Goal: Task Accomplishment & Management: Use online tool/utility

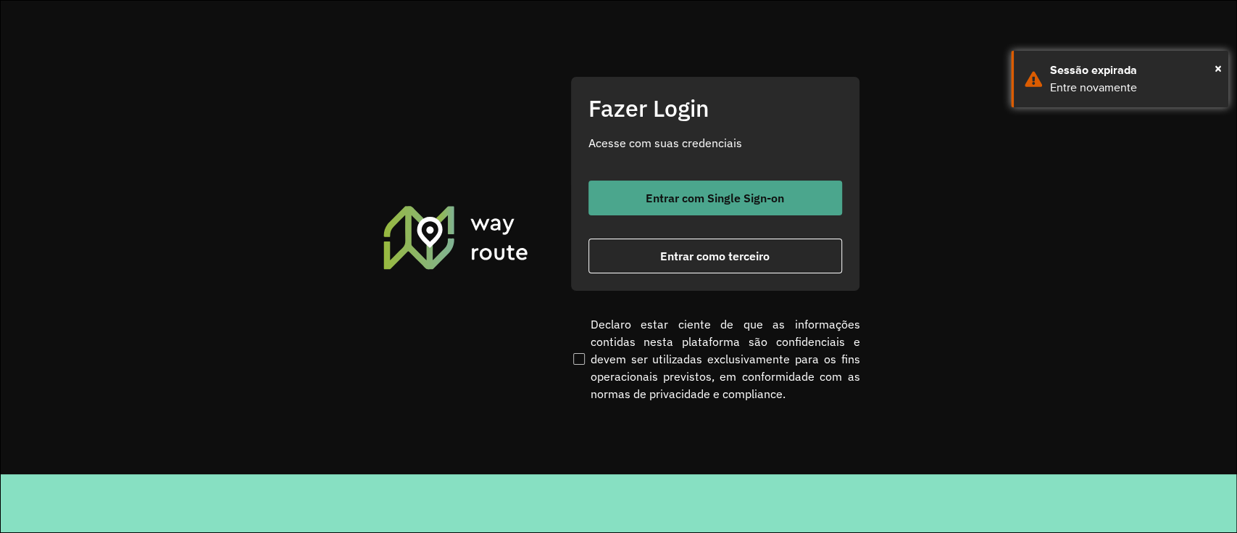
click at [734, 188] on button "Entrar com Single Sign-on" at bounding box center [716, 198] width 254 height 35
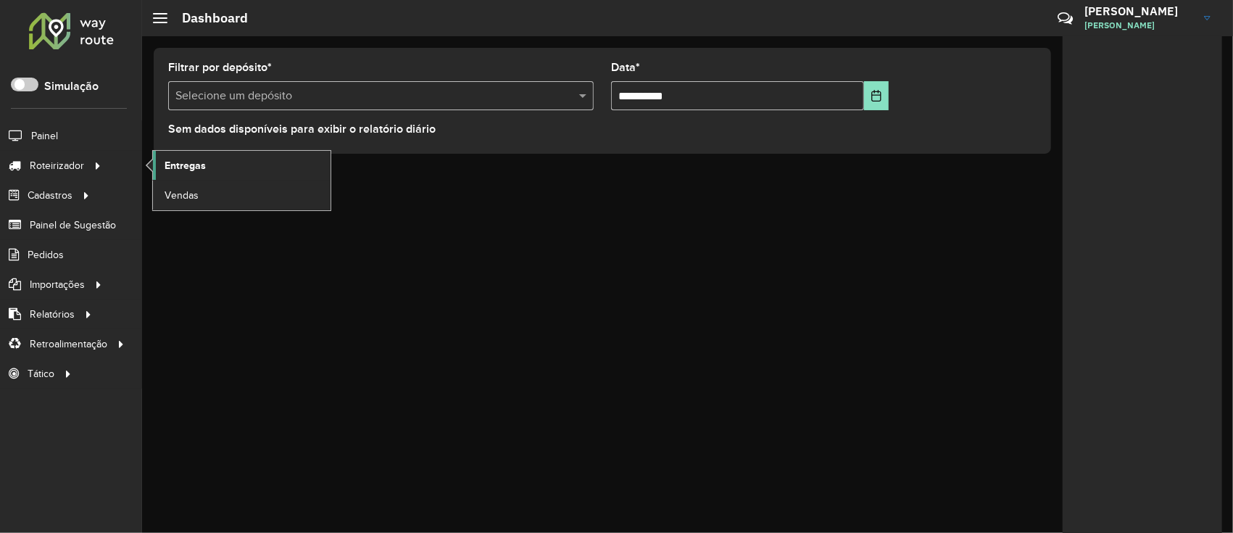
click at [162, 167] on link "Entregas" at bounding box center [242, 165] width 178 height 29
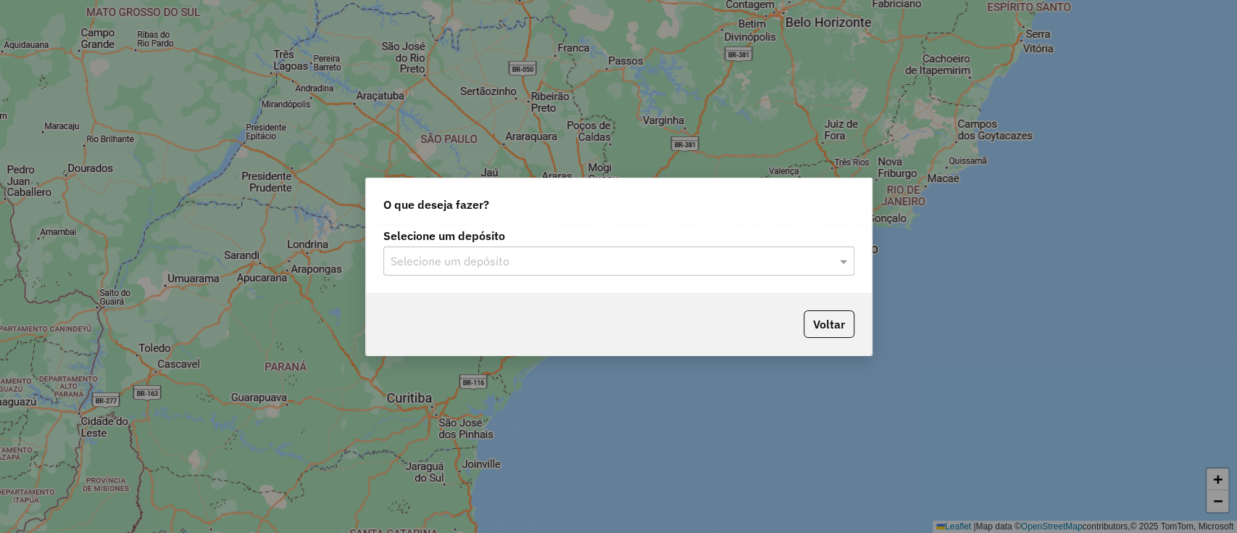
click at [650, 258] on input "text" at bounding box center [605, 261] width 428 height 17
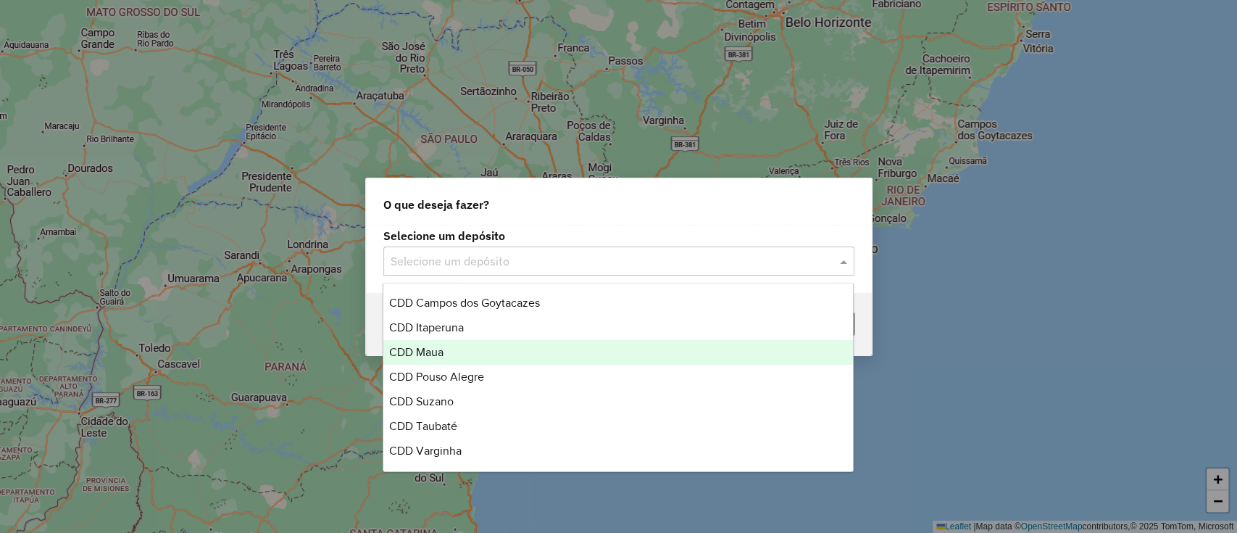
click at [556, 348] on div "CDD Maua" at bounding box center [618, 352] width 470 height 25
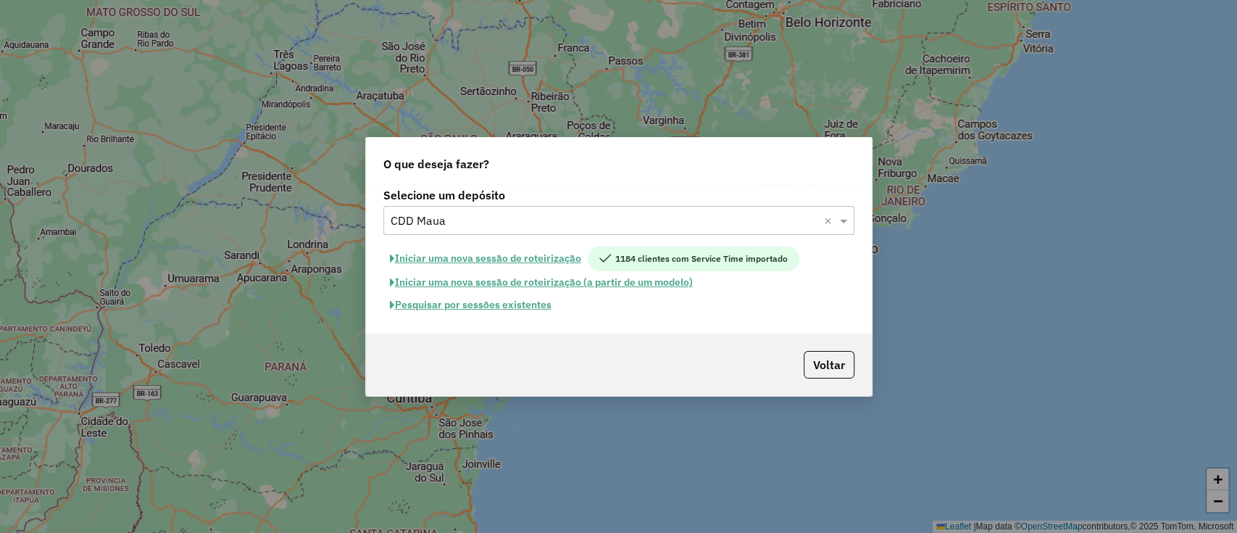
click at [531, 307] on button "Pesquisar por sessões existentes" at bounding box center [470, 305] width 175 height 22
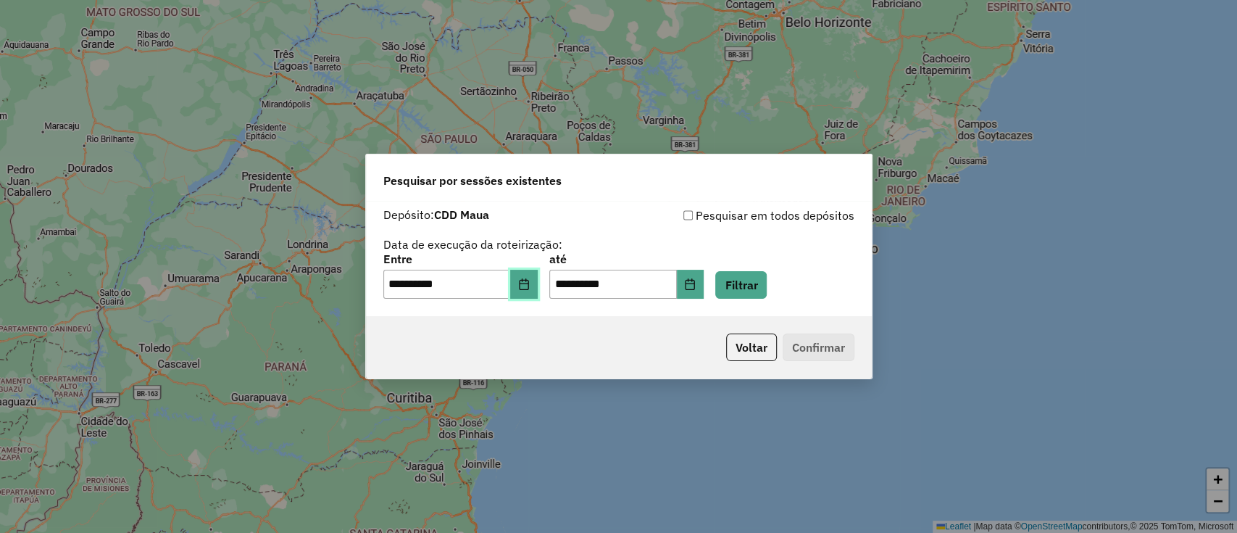
click at [528, 289] on icon "Choose Date" at bounding box center [523, 284] width 9 height 12
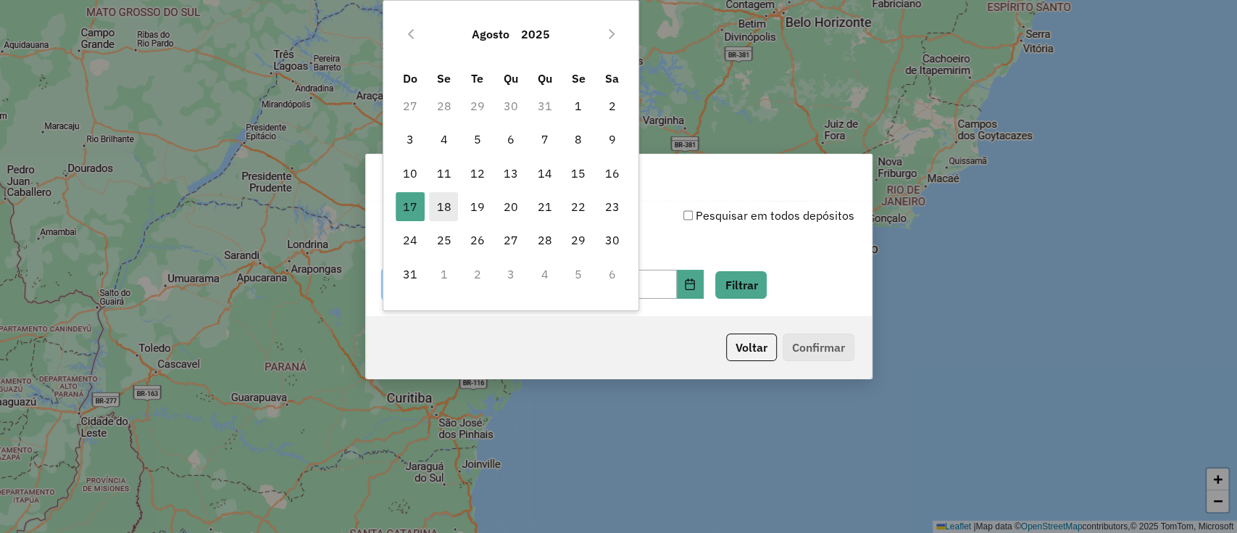
click at [452, 211] on span "18" at bounding box center [443, 206] width 29 height 29
type input "**********"
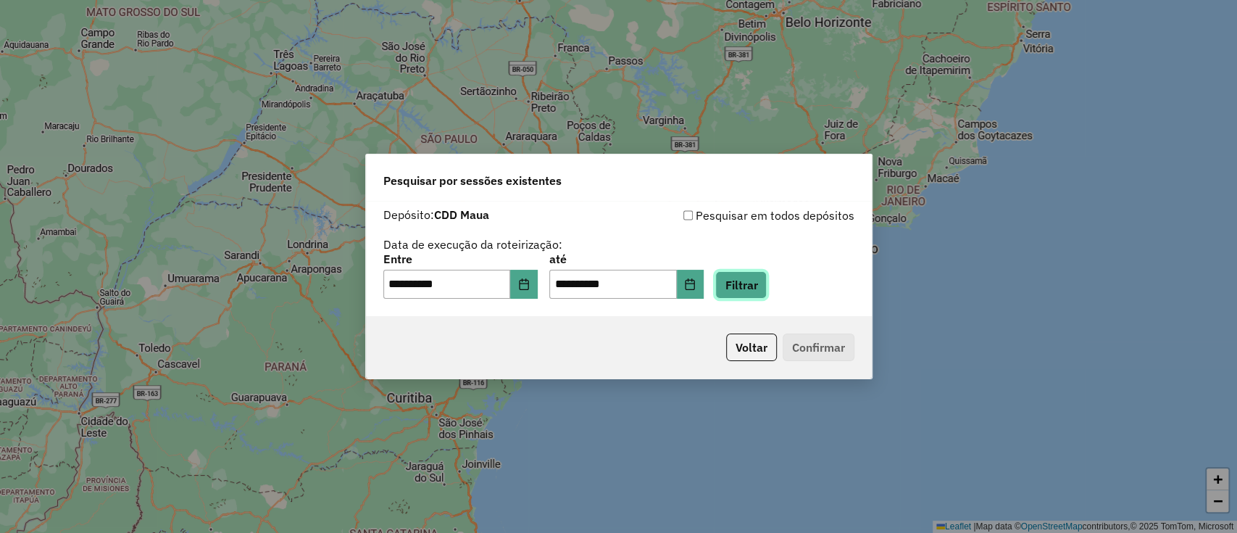
click at [754, 295] on button "Filtrar" at bounding box center [740, 285] width 51 height 28
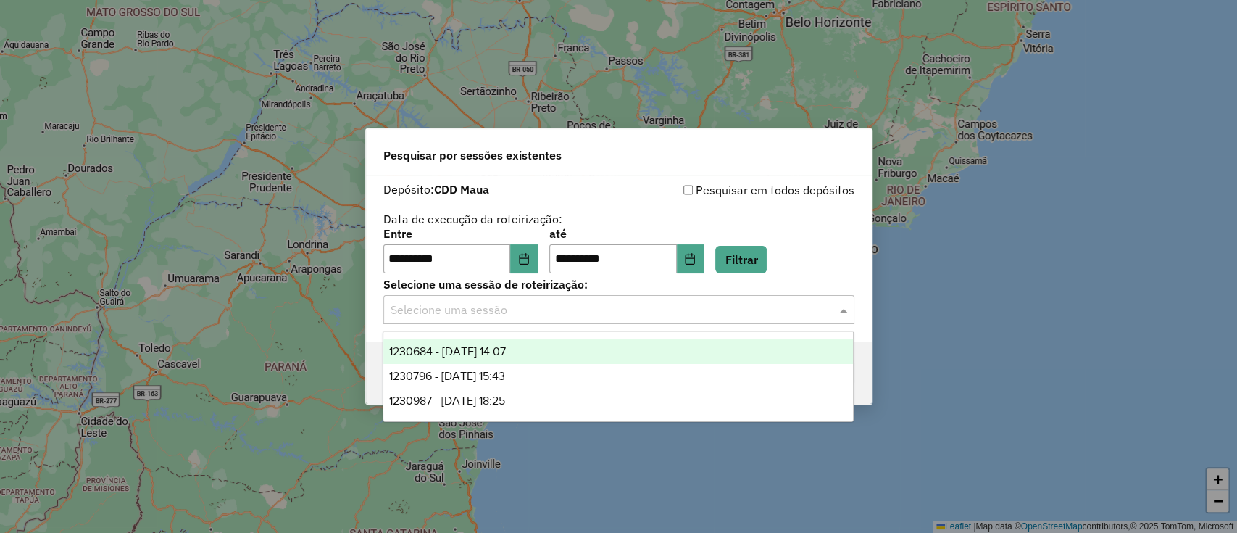
click at [779, 316] on input "text" at bounding box center [605, 310] width 428 height 17
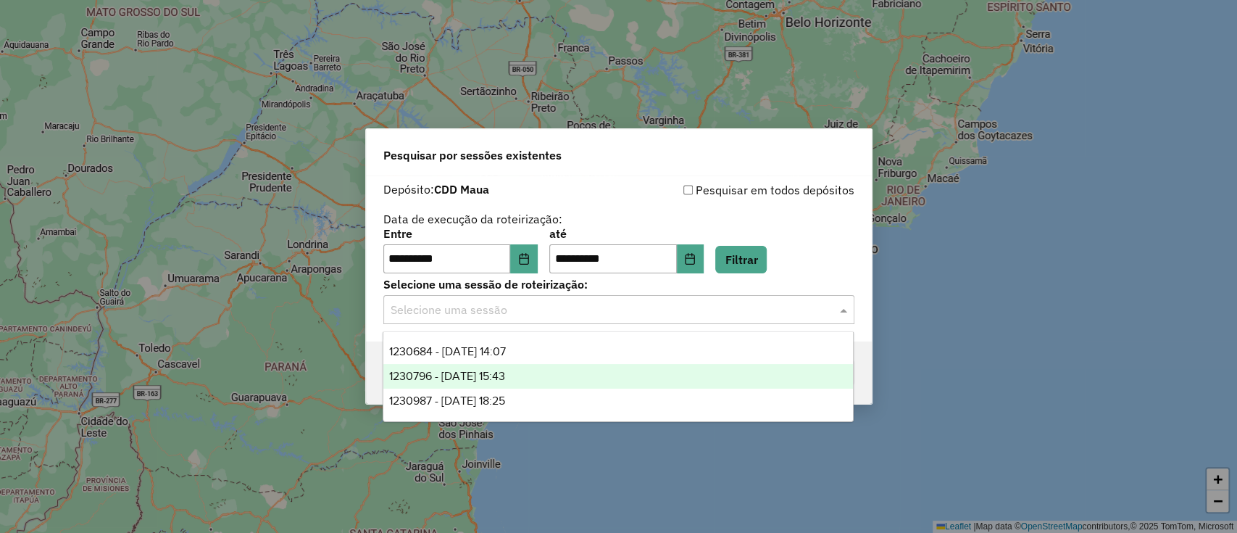
click at [657, 379] on div "1230796 - 18/08/2025 15:43" at bounding box center [618, 376] width 470 height 25
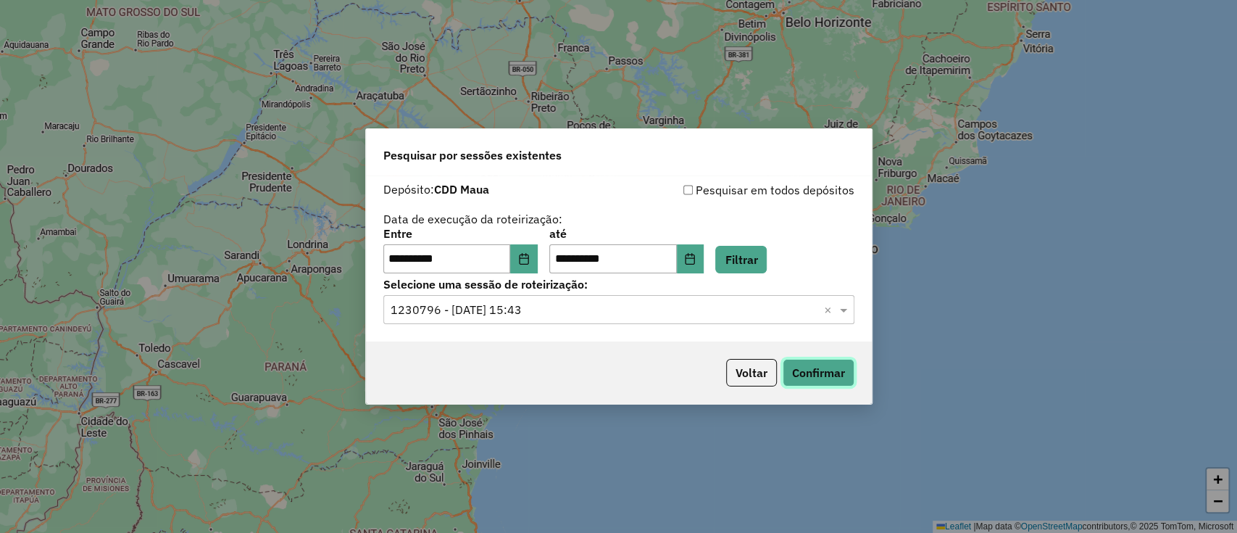
click at [797, 371] on button "Confirmar" at bounding box center [819, 373] width 72 height 28
click at [670, 312] on input "text" at bounding box center [605, 310] width 428 height 17
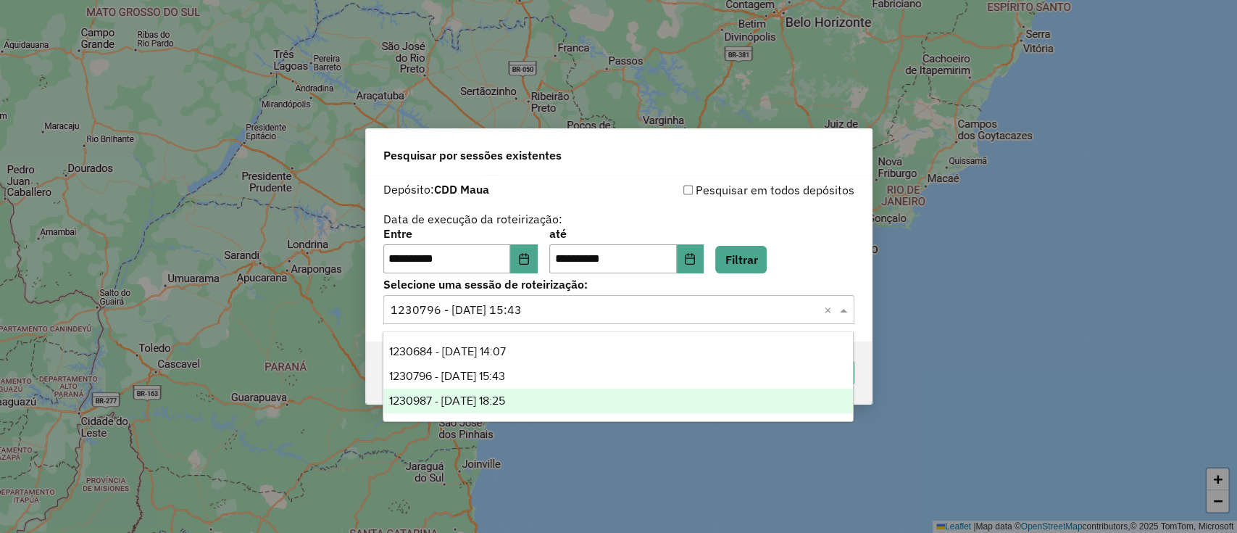
click at [614, 392] on div "1230987 - 18/08/2025 18:25" at bounding box center [618, 401] width 470 height 25
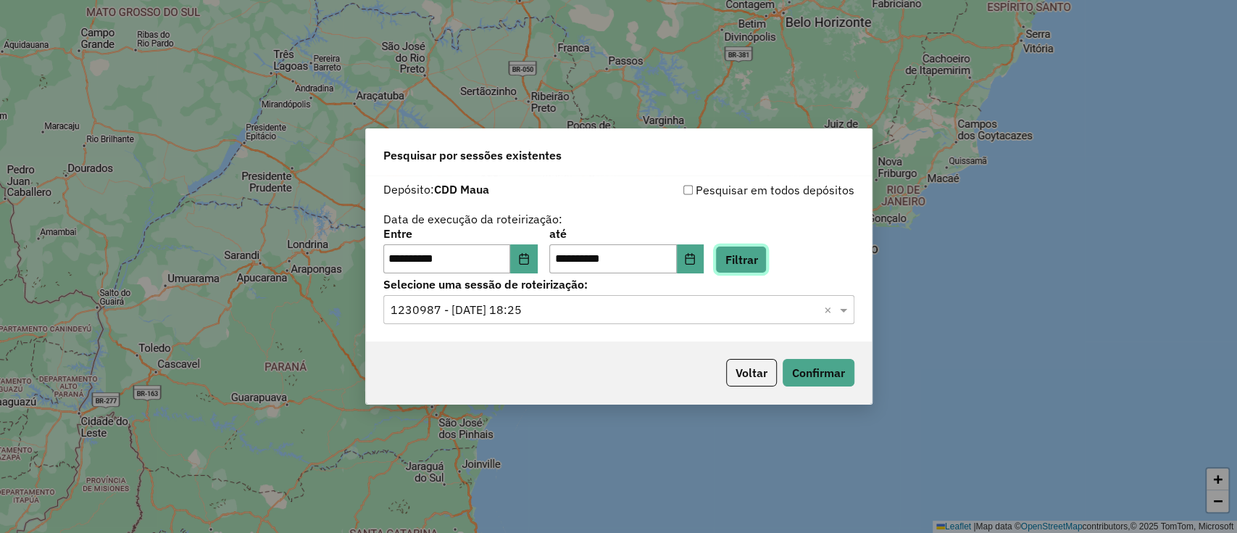
click at [742, 257] on button "Filtrar" at bounding box center [740, 260] width 51 height 28
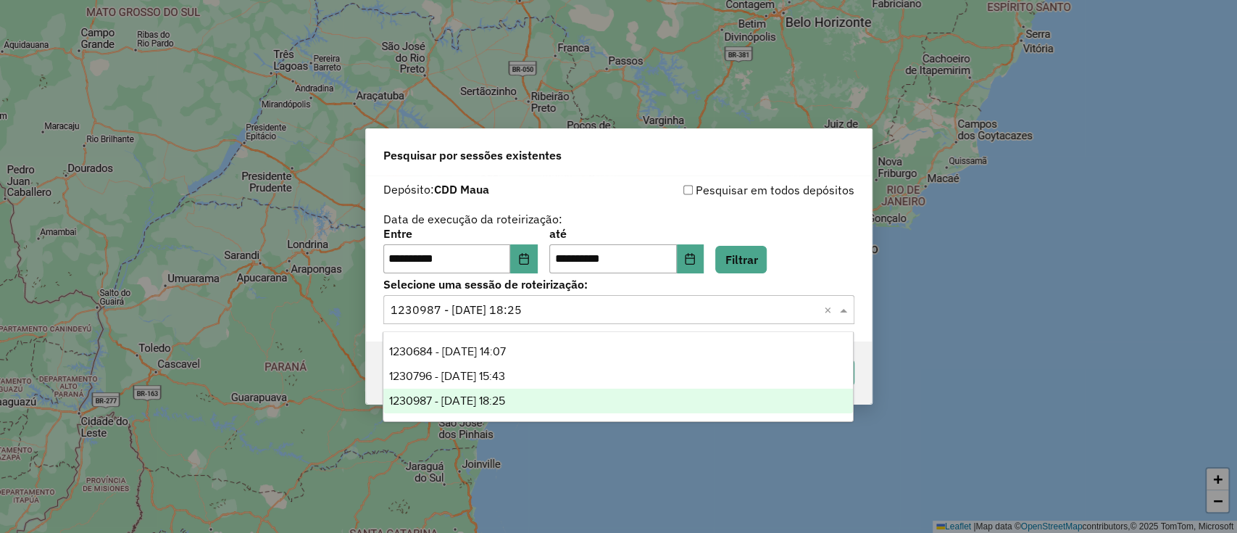
click at [699, 310] on input "text" at bounding box center [605, 310] width 428 height 17
click at [793, 212] on div "**********" at bounding box center [618, 227] width 471 height 92
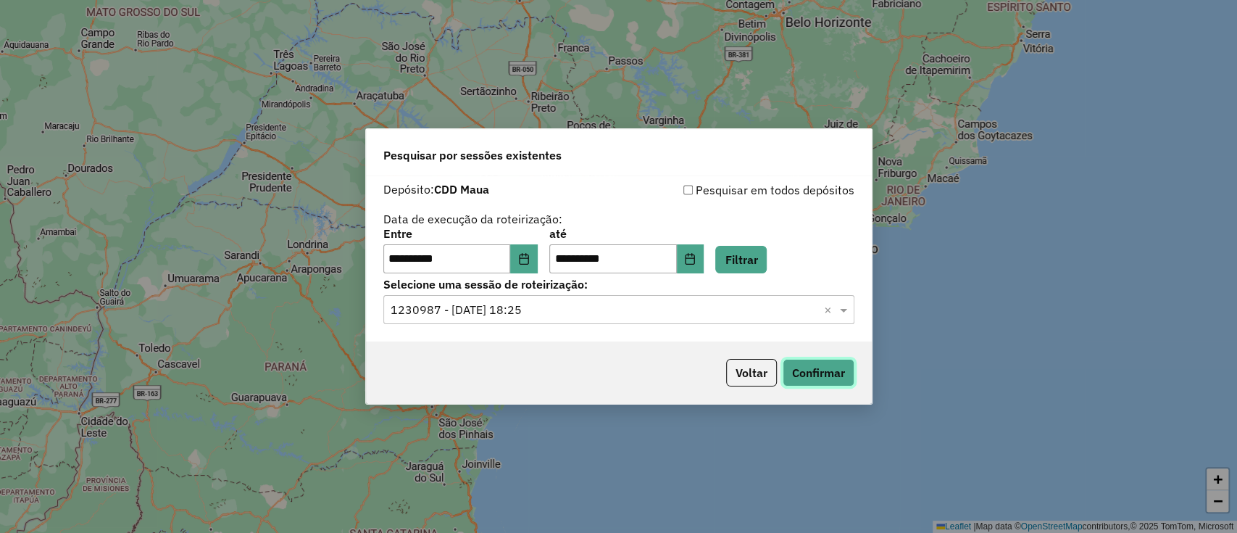
click at [805, 382] on button "Confirmar" at bounding box center [819, 373] width 72 height 28
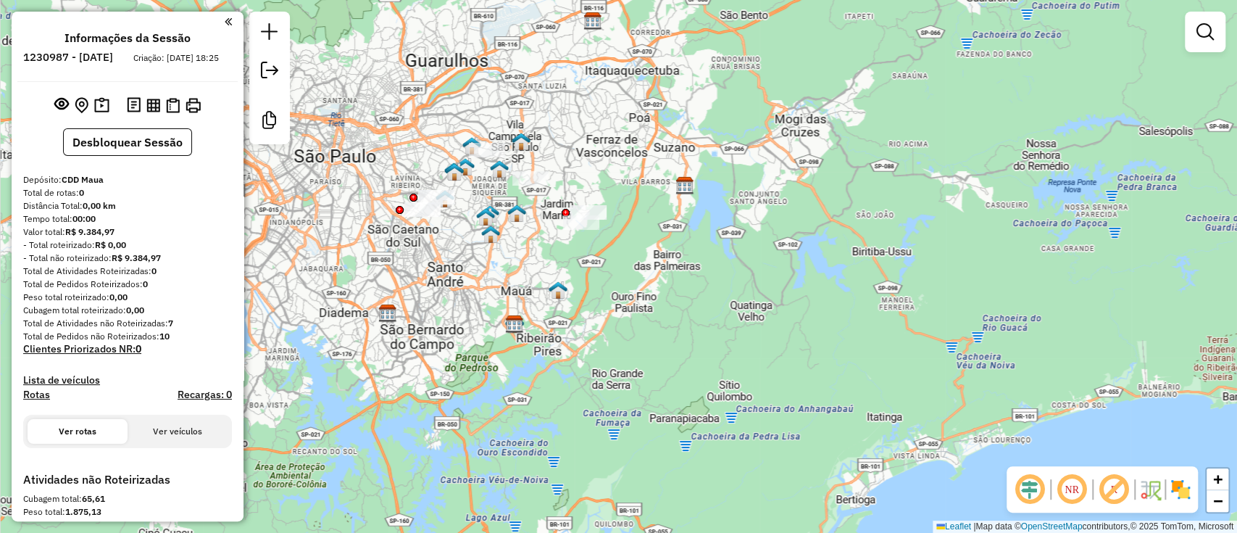
click at [1021, 494] on em at bounding box center [1030, 489] width 35 height 35
click at [1113, 485] on em at bounding box center [1114, 489] width 35 height 35
click at [1185, 489] on img at bounding box center [1180, 489] width 23 height 23
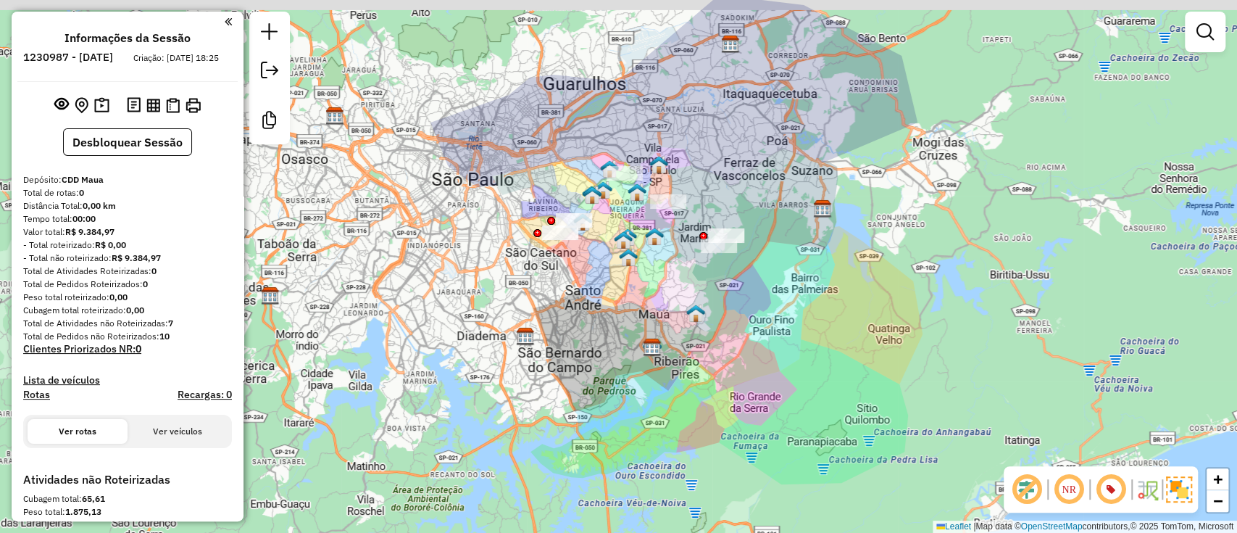
drag, startPoint x: 587, startPoint y: 353, endPoint x: 776, endPoint y: 380, distance: 190.4
click at [776, 380] on div "Janela de atendimento Grade de atendimento Capacidade Transportadoras Veículos …" at bounding box center [618, 266] width 1237 height 533
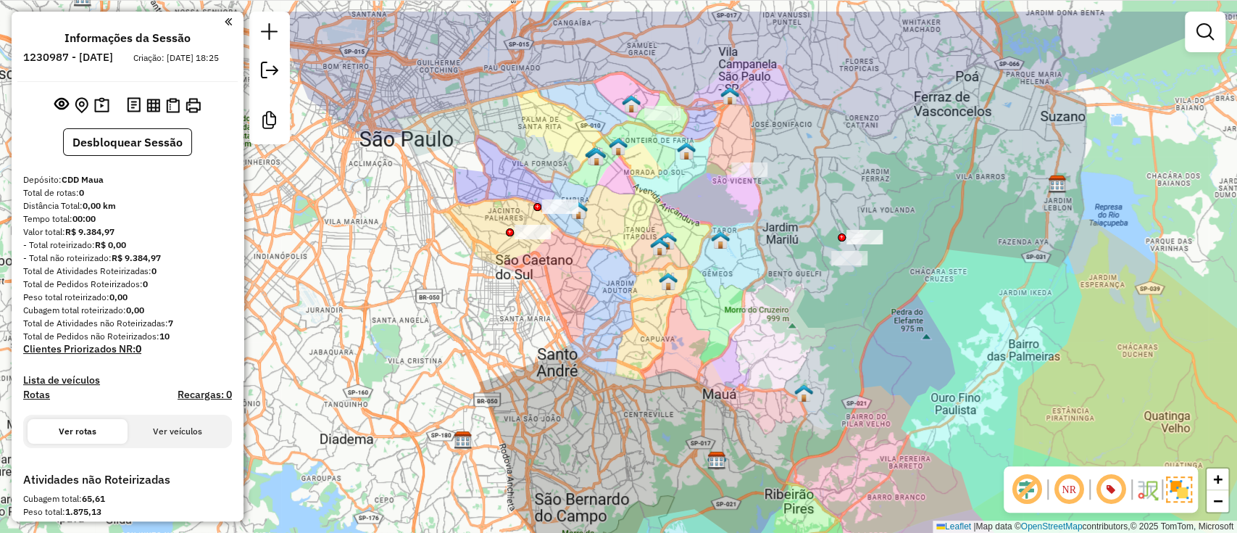
drag, startPoint x: 668, startPoint y: 246, endPoint x: 667, endPoint y: 323, distance: 76.8
click at [667, 323] on div "Janela de atendimento Grade de atendimento Capacidade Transportadoras Veículos …" at bounding box center [618, 266] width 1237 height 533
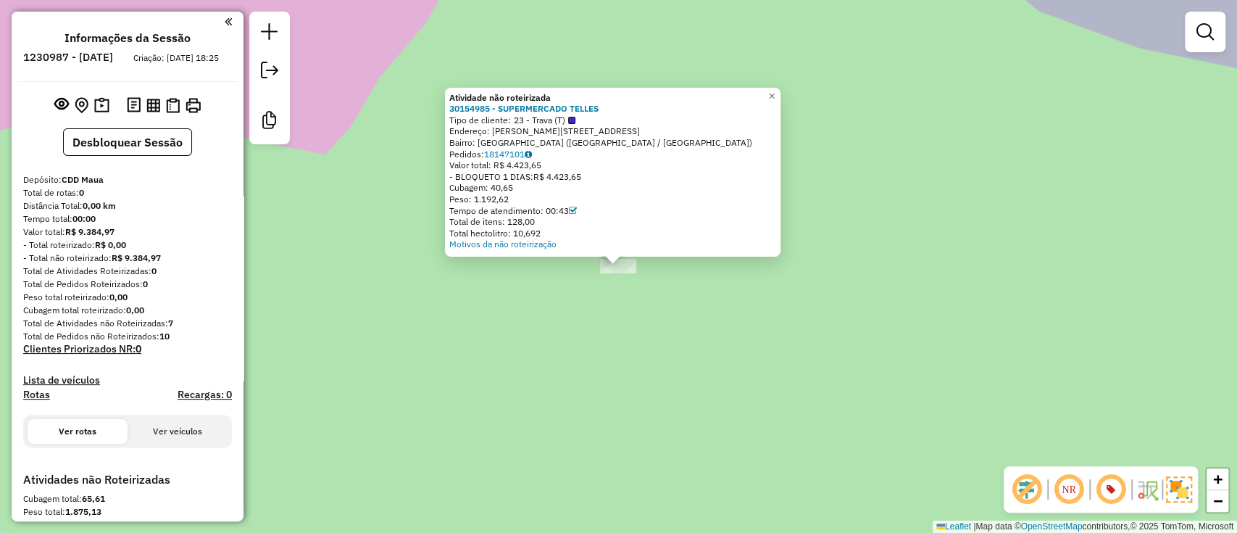
click at [655, 123] on div "Tipo de cliente: 23 - Trava (T)" at bounding box center [612, 121] width 327 height 12
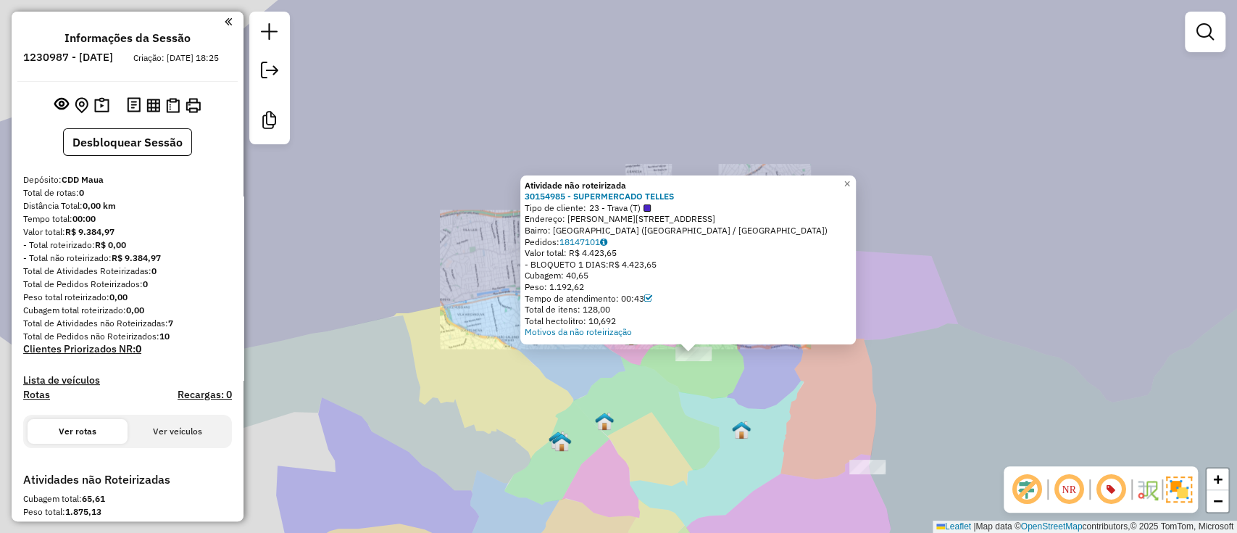
drag, startPoint x: 603, startPoint y: 484, endPoint x: 755, endPoint y: 286, distance: 249.7
click at [709, 314] on div "Atividade não roteirizada 30154985 - SUPERMERCADO TELLES Tipo de cliente: 23 - …" at bounding box center [618, 266] width 1237 height 533
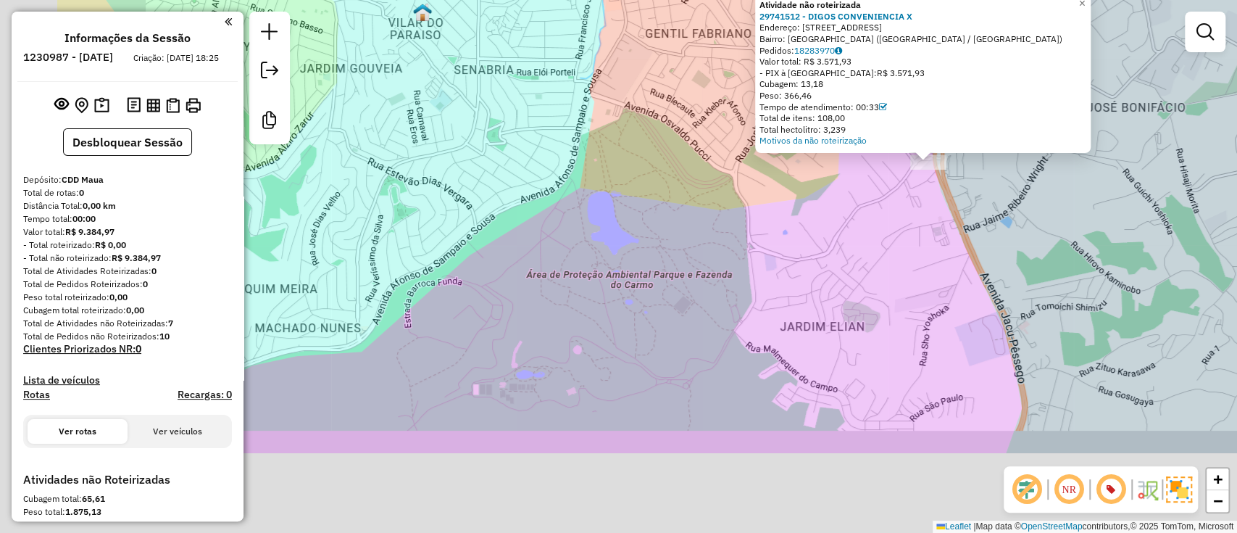
drag, startPoint x: 661, startPoint y: 362, endPoint x: 1040, endPoint y: 137, distance: 440.5
click at [1032, 143] on div "Atividade não roteirizada 29741512 - DIGOS CONVENIENCIA X Endereço: [STREET_ADD…" at bounding box center [618, 266] width 1237 height 533
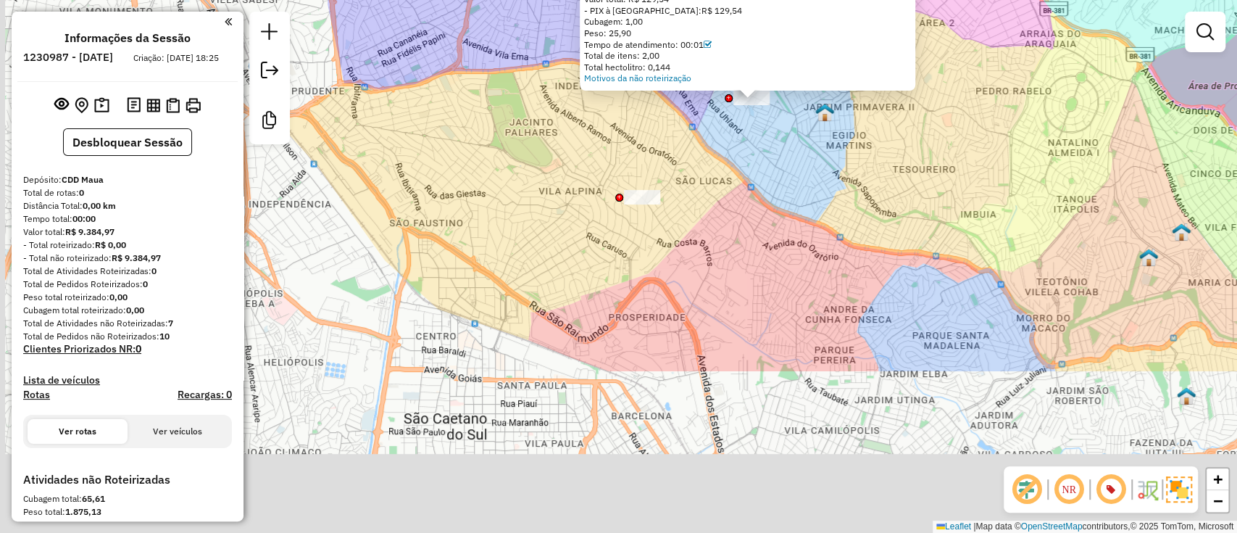
drag, startPoint x: 692, startPoint y: 270, endPoint x: 758, endPoint y: 158, distance: 129.7
click at [755, 165] on div "Atividade não roteirizada 30119725 - [PERSON_NAME]: [STREET_ADDRESS] Pedidos: 1…" at bounding box center [618, 266] width 1237 height 533
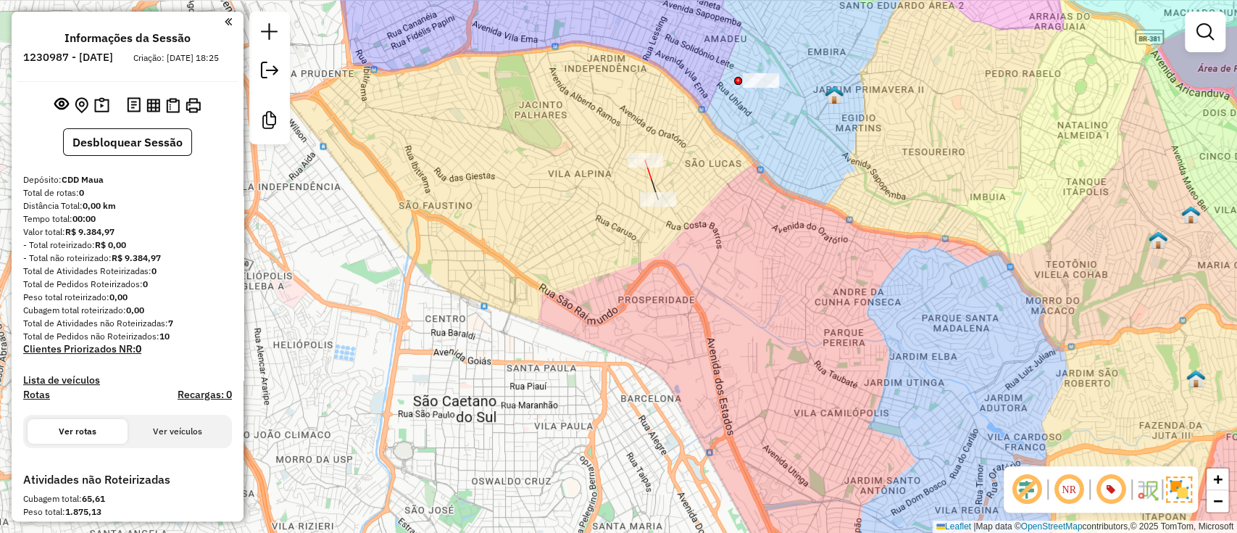
click at [653, 167] on div at bounding box center [645, 160] width 36 height 14
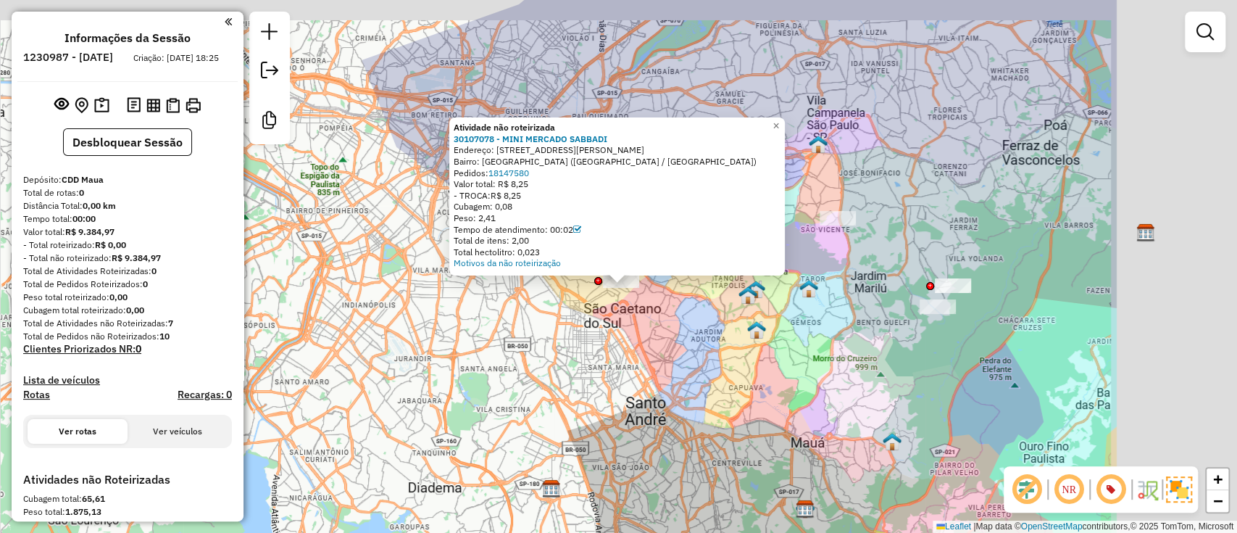
drag, startPoint x: 1055, startPoint y: 299, endPoint x: 742, endPoint y: 322, distance: 313.2
click at [742, 322] on div "Atividade não roteirizada 30107078 - MINI MERCADO SABBADI Endereço: R [PERSON_N…" at bounding box center [618, 266] width 1237 height 533
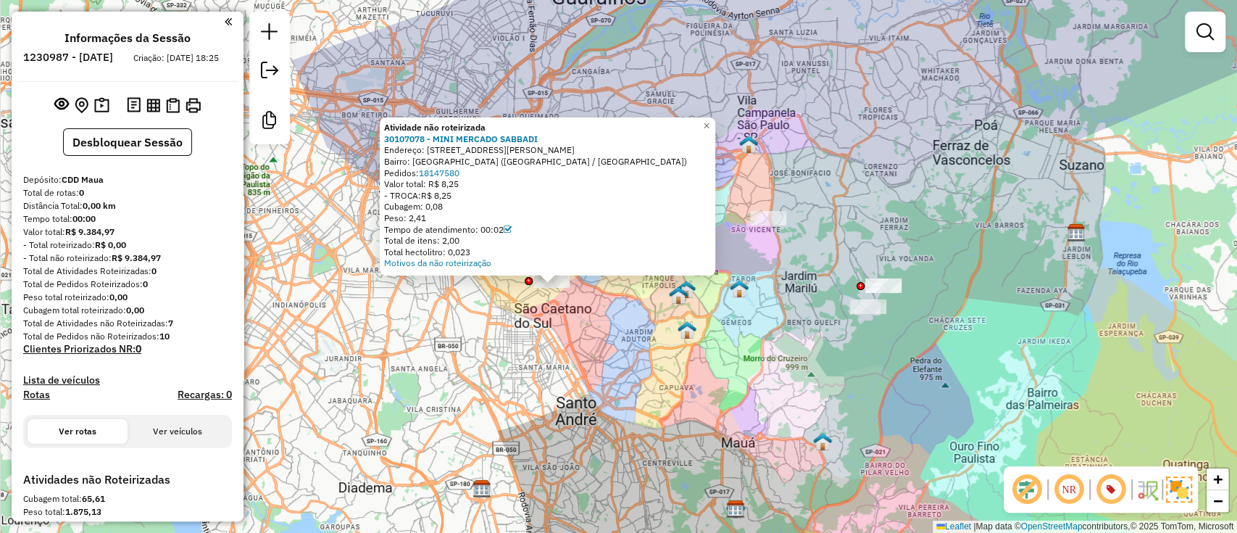
click at [754, 299] on div "Atividade não roteirizada 30107078 - MINI MERCADO SABBADI Endereço: R [PERSON_N…" at bounding box center [618, 266] width 1237 height 533
